Goal: Information Seeking & Learning: Check status

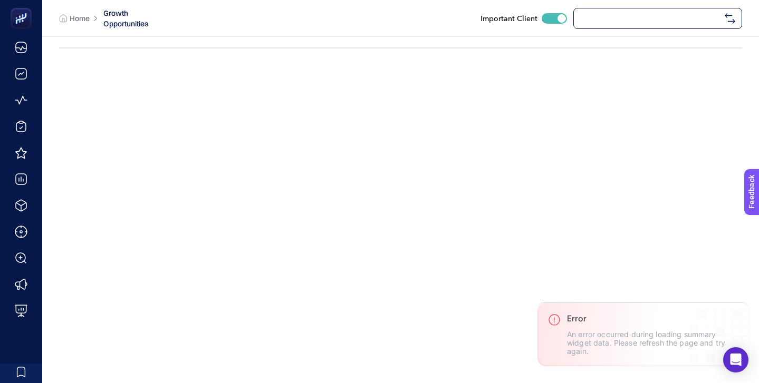
checkbox input "true"
click at [625, 18] on span "Speedlife" at bounding box center [650, 18] width 140 height 8
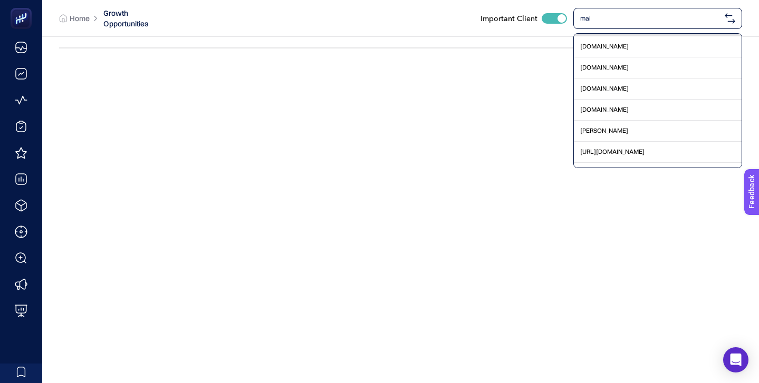
scroll to position [182, 0]
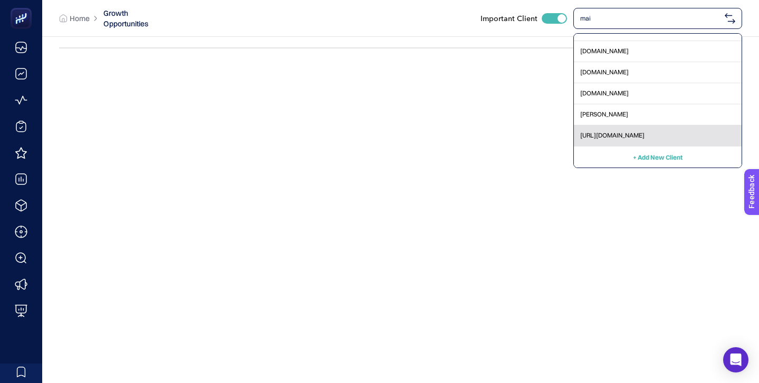
type input "mai"
click at [671, 135] on div "[URL][DOMAIN_NAME]" at bounding box center [658, 135] width 168 height 21
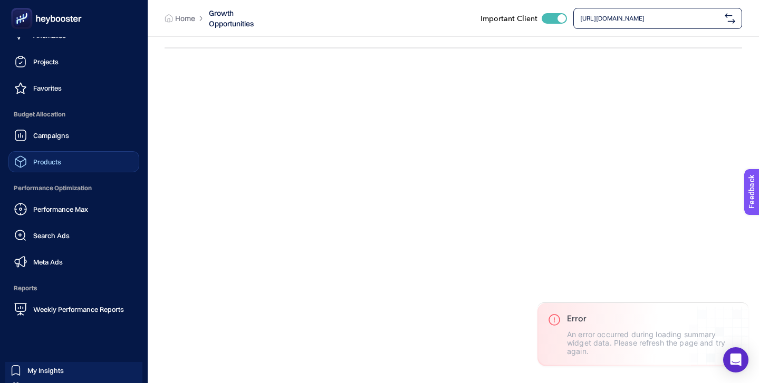
scroll to position [103, 0]
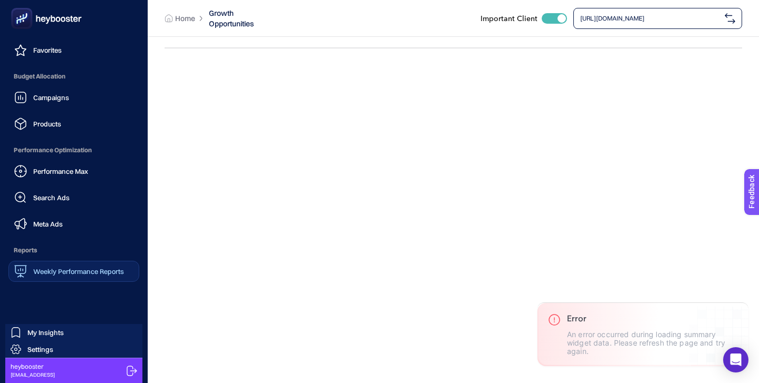
click at [68, 278] on link "Weekly Performance Reports" at bounding box center [73, 271] width 131 height 21
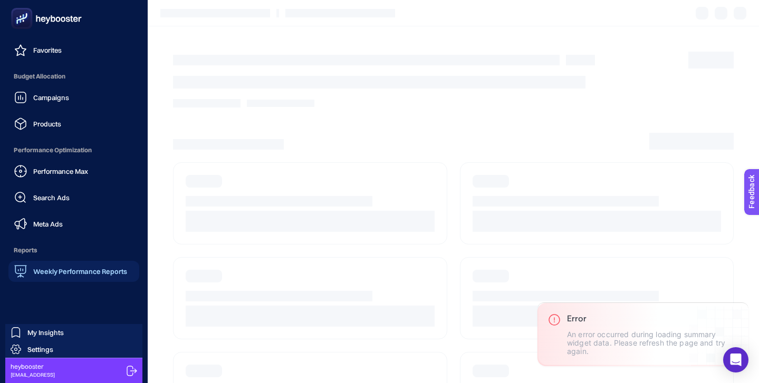
scroll to position [40, 0]
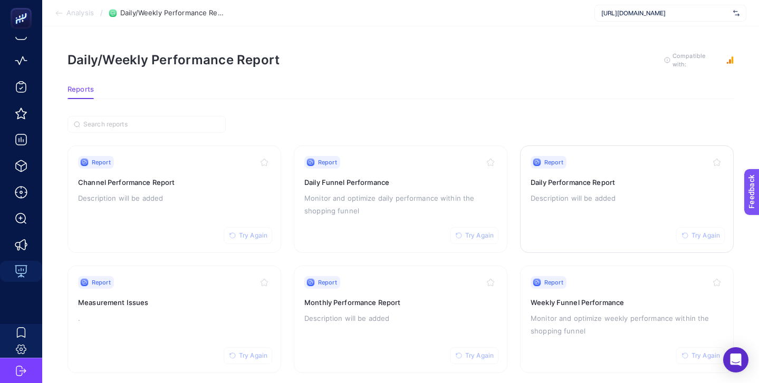
click at [579, 182] on h3 "Daily Performance Report" at bounding box center [626, 182] width 192 height 11
